Goal: Information Seeking & Learning: Learn about a topic

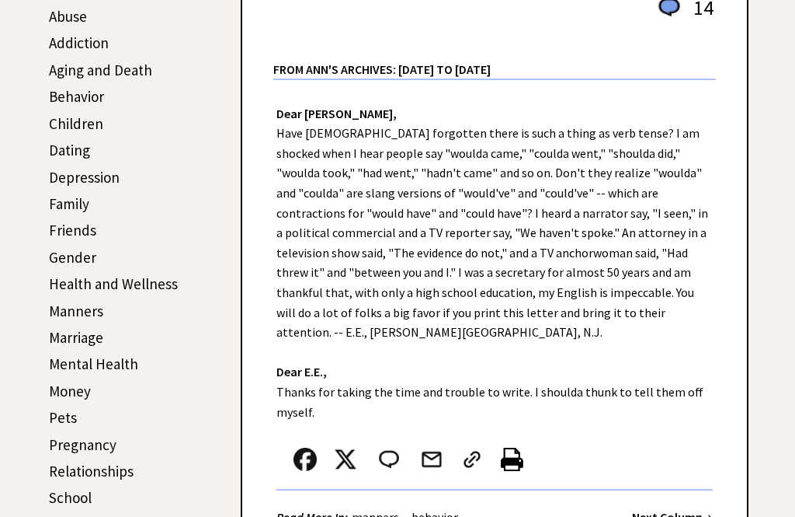
scroll to position [318, 0]
click at [71, 53] on link "Addiction" at bounding box center [79, 43] width 60 height 19
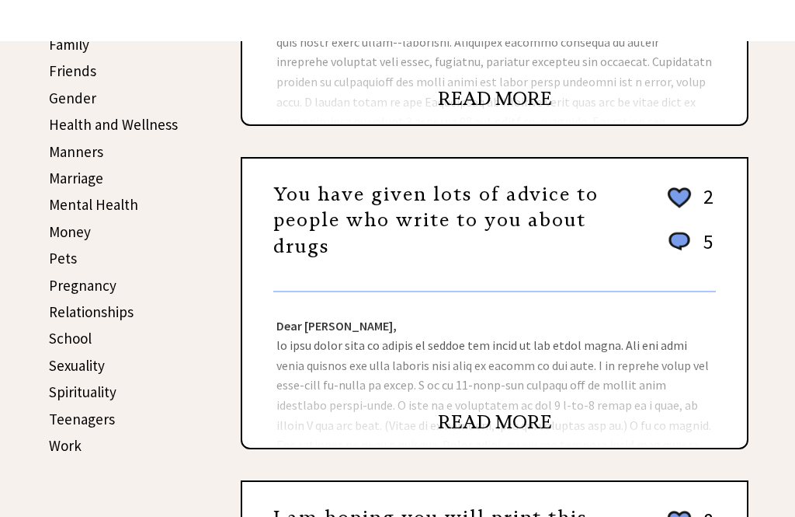
scroll to position [477, 0]
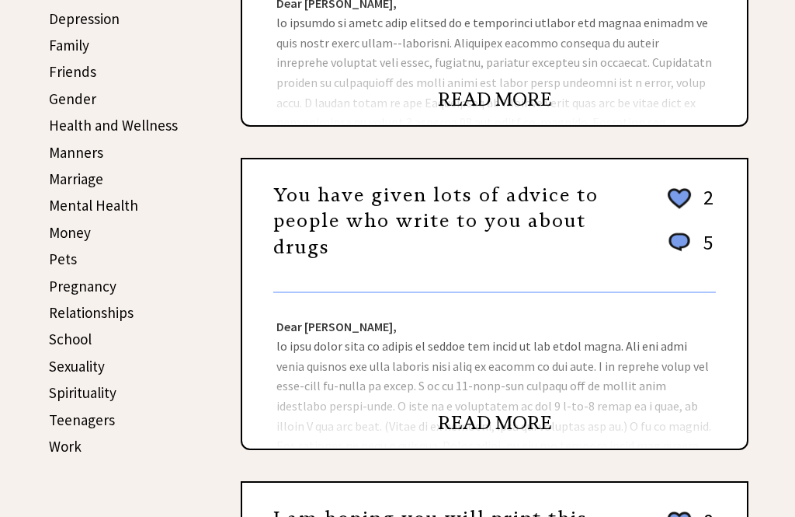
click at [68, 412] on link "Teenagers" at bounding box center [82, 419] width 66 height 19
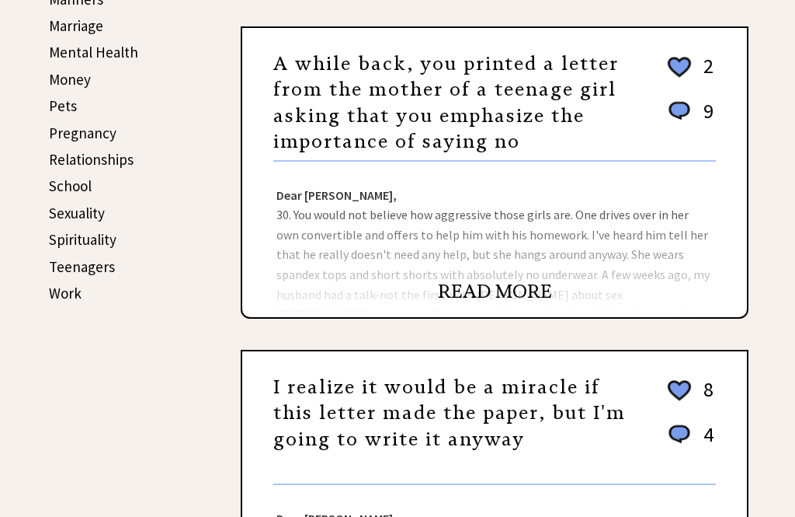
scroll to position [630, 0]
click at [61, 289] on link "Work" at bounding box center [65, 293] width 33 height 19
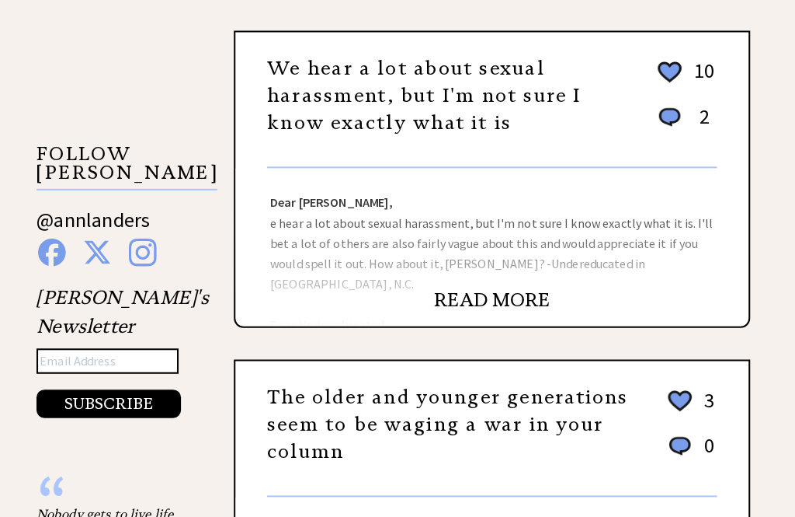
scroll to position [1375, 0]
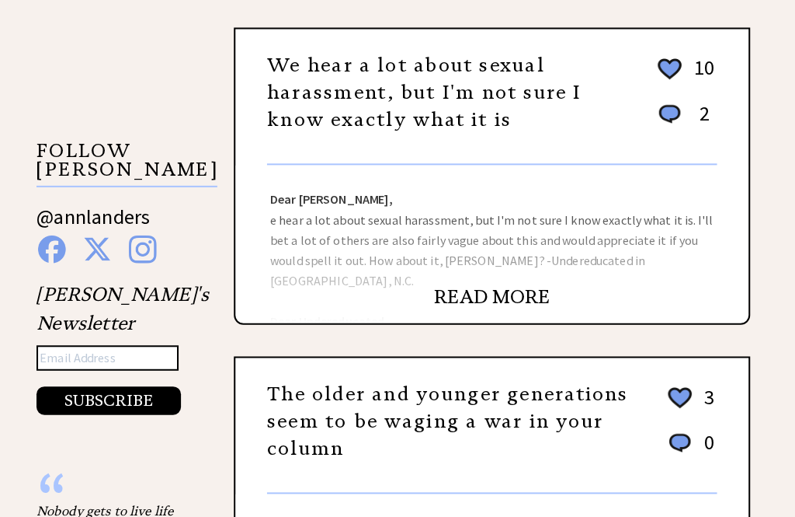
click at [473, 280] on link "READ MORE" at bounding box center [495, 291] width 114 height 23
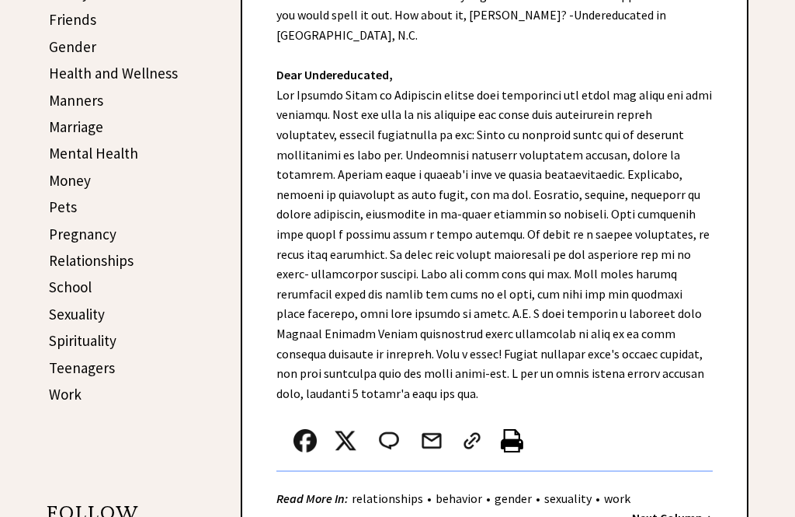
scroll to position [532, 0]
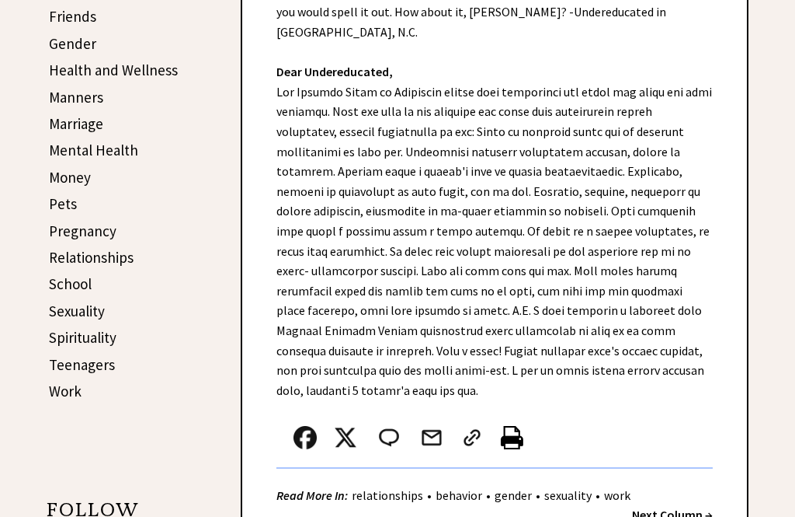
click at [50, 404] on div "ALL TOPICS Abuse Addiction Aging and Death Behavior Children Dating Depression …" at bounding box center [124, 387] width 155 height 1403
click at [52, 390] on link "Work" at bounding box center [65, 390] width 33 height 19
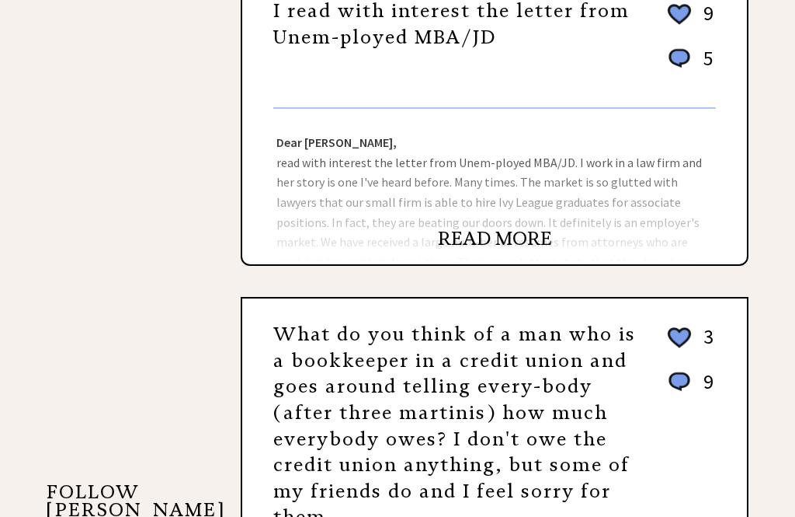
scroll to position [1032, 0]
